Goal: Transaction & Acquisition: Subscribe to service/newsletter

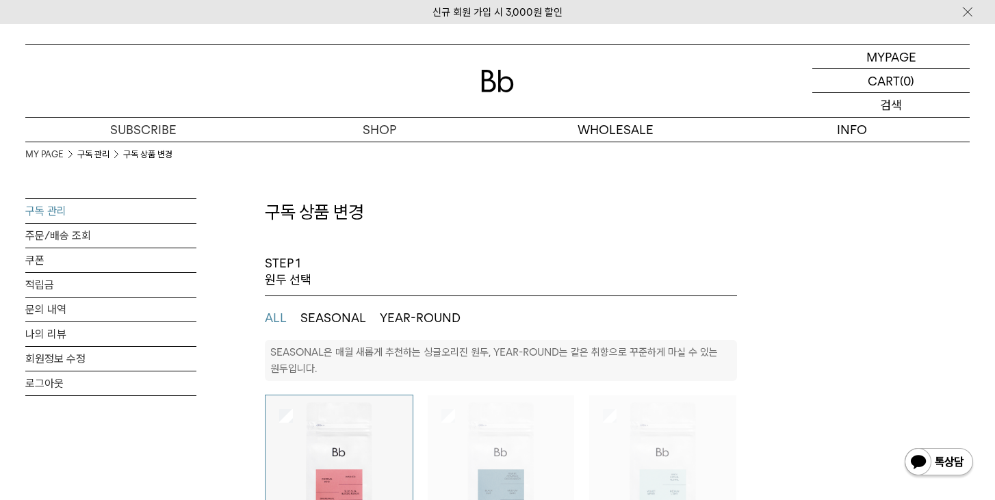
select select "**"
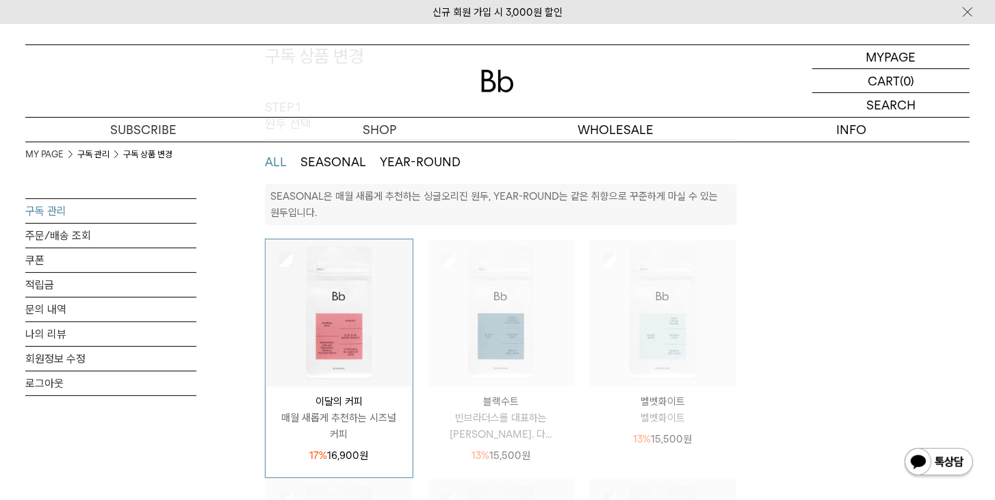
scroll to position [78, 0]
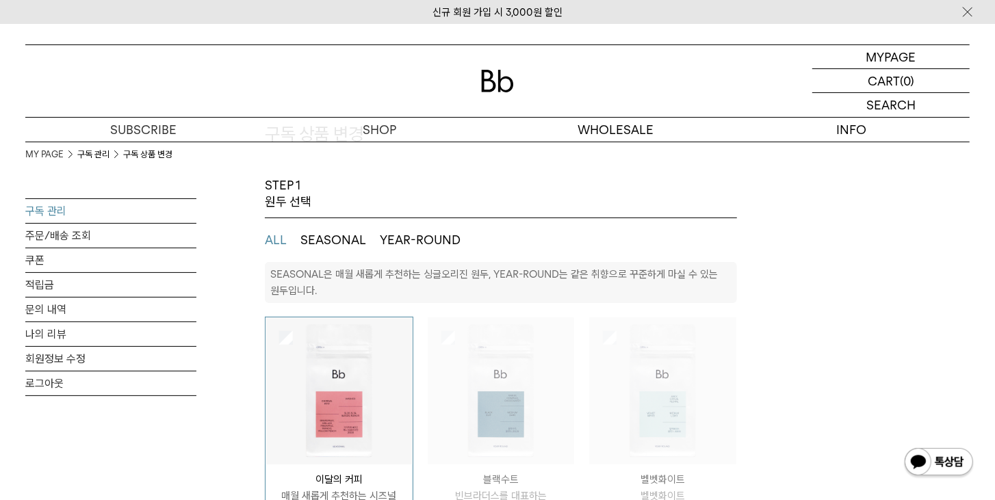
click at [341, 237] on button "SEASONAL" at bounding box center [333, 240] width 66 height 16
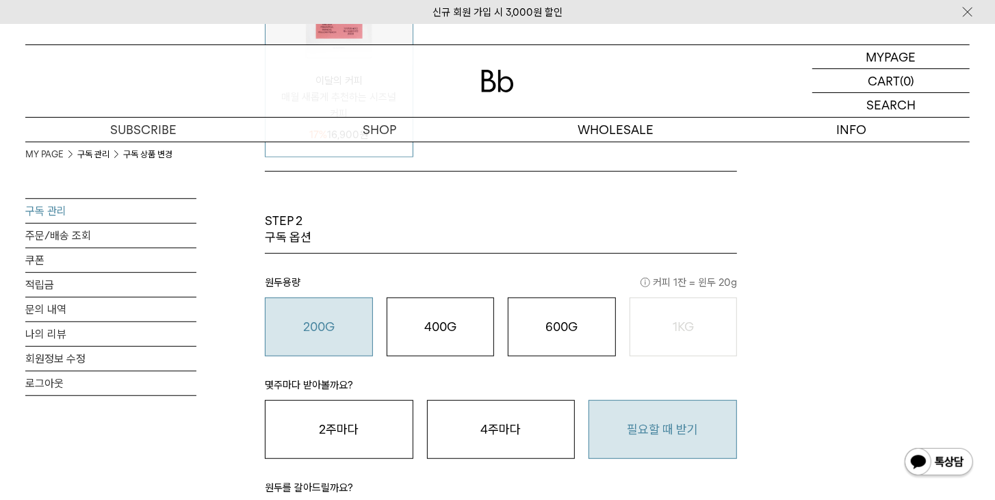
scroll to position [469, 0]
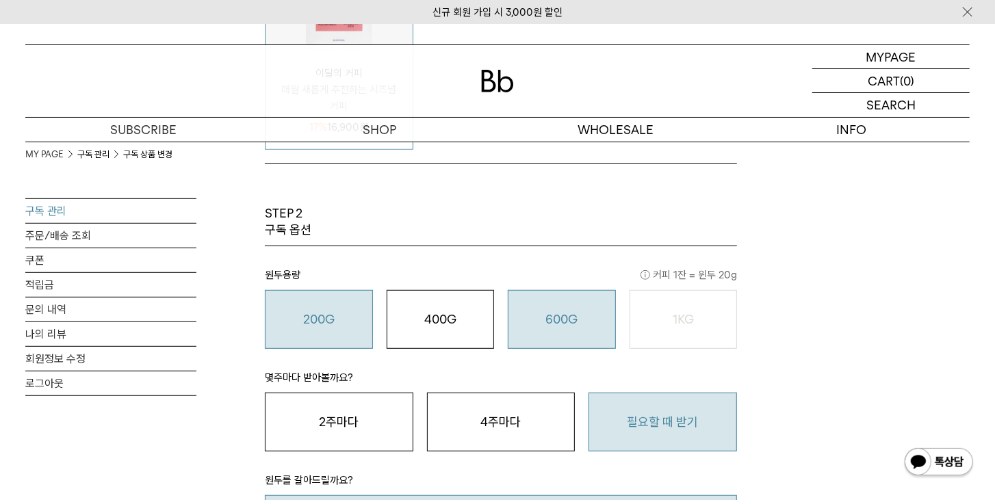
click at [562, 316] on o "600G" at bounding box center [561, 319] width 32 height 14
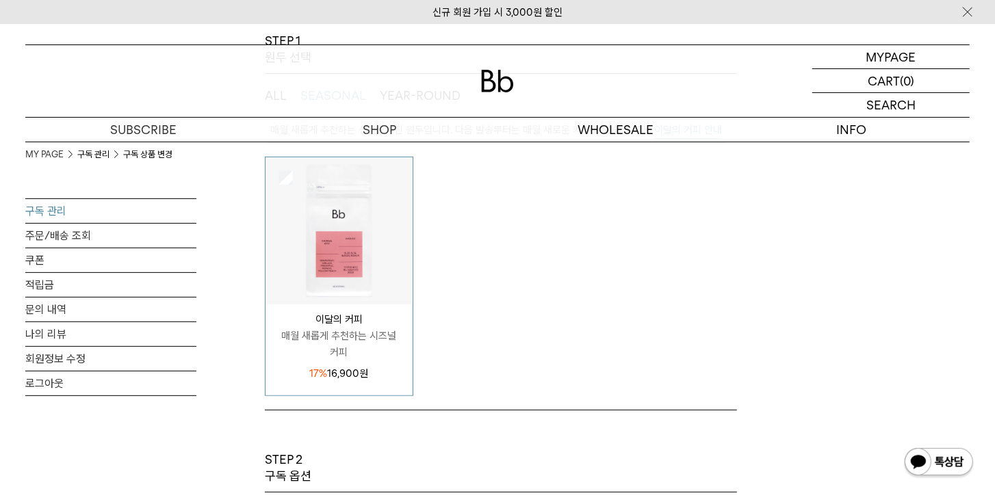
scroll to position [156, 0]
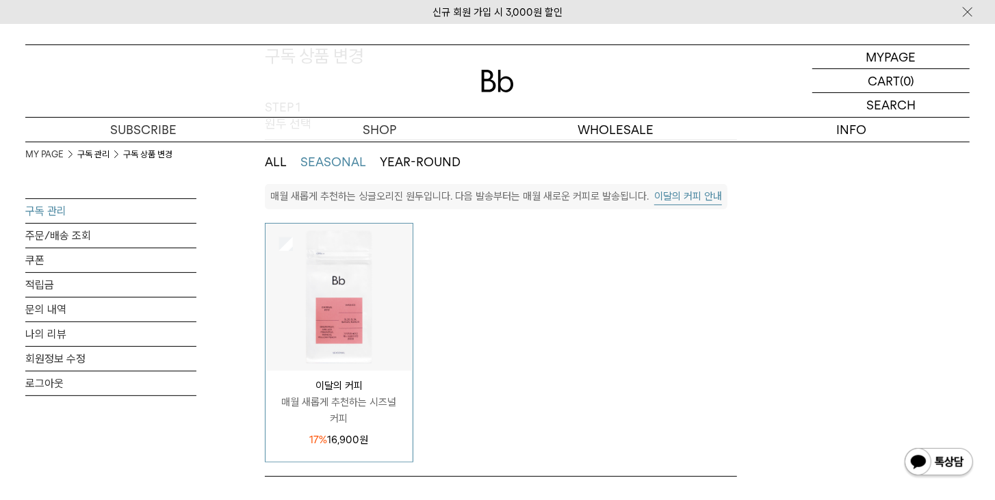
click at [342, 297] on img at bounding box center [338, 297] width 147 height 147
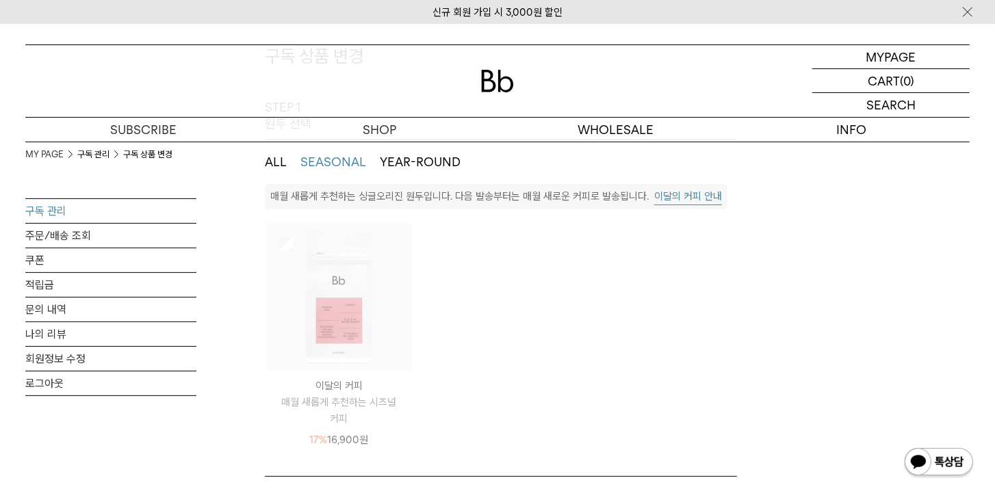
click at [337, 162] on button "SEASONAL" at bounding box center [333, 162] width 66 height 16
click at [276, 162] on button "ALL" at bounding box center [276, 162] width 22 height 16
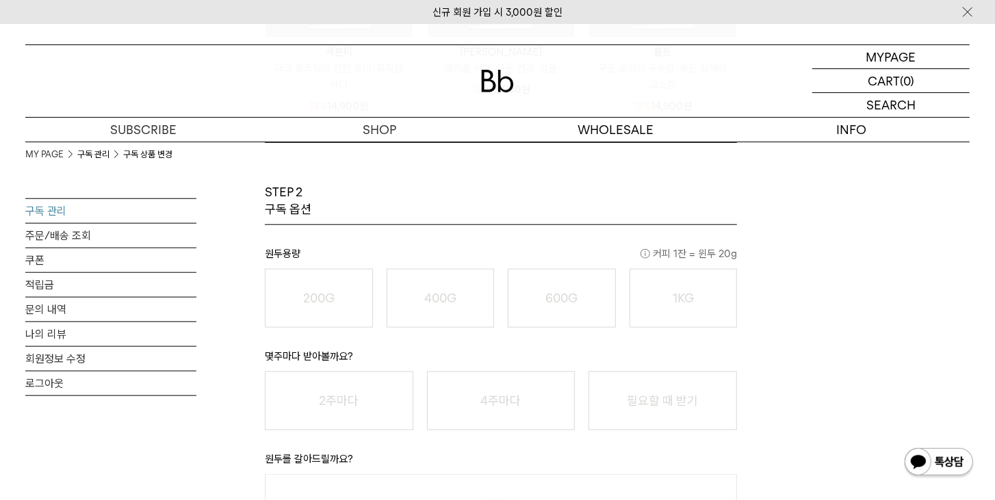
scroll to position [703, 0]
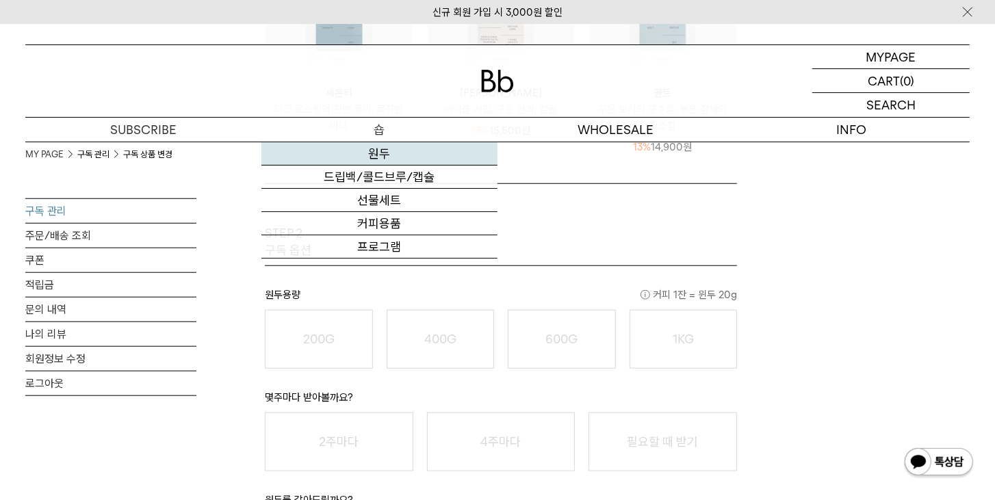
click at [383, 151] on link "원두" at bounding box center [379, 153] width 236 height 23
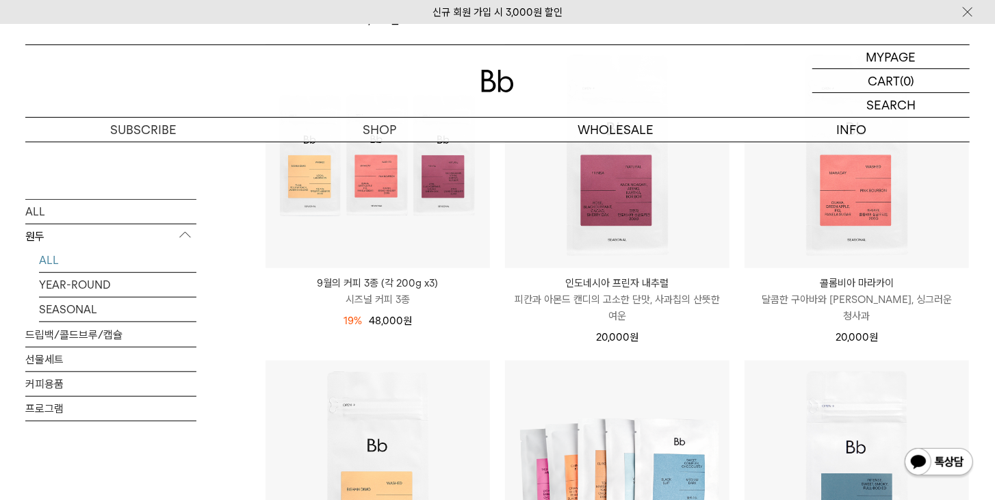
scroll to position [469, 0]
